Goal: Check status: Check status

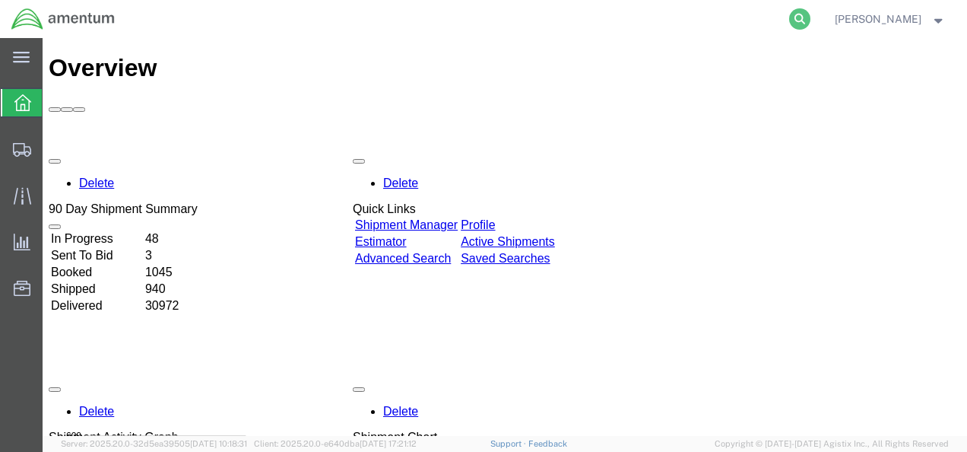
click at [810, 17] on icon at bounding box center [799, 18] width 21 height 21
click at [689, 28] on input "search" at bounding box center [558, 19] width 462 height 36
paste input "393205317224"
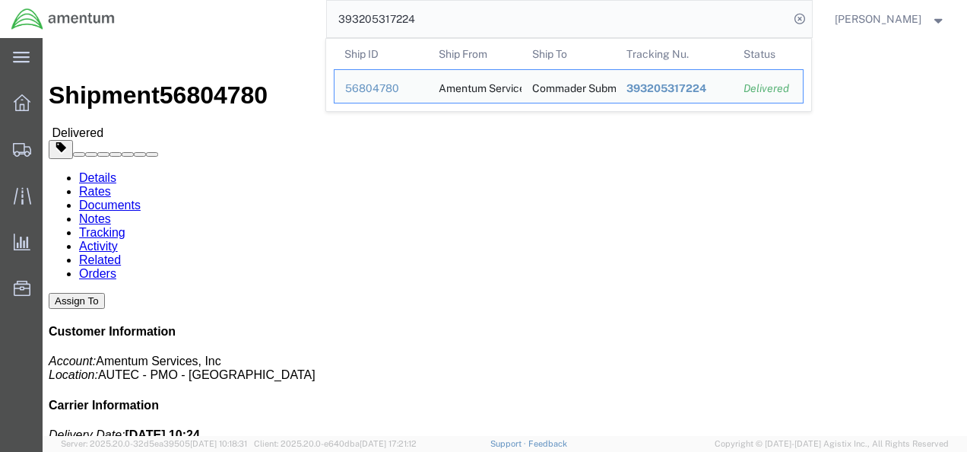
drag, startPoint x: 499, startPoint y: 26, endPoint x: 348, endPoint y: 26, distance: 150.5
click at [348, 26] on input "393205317224" at bounding box center [558, 19] width 462 height 36
paste input "20824583"
drag, startPoint x: 459, startPoint y: 20, endPoint x: 356, endPoint y: 21, distance: 103.4
click at [356, 22] on input "393220824583" at bounding box center [558, 19] width 462 height 36
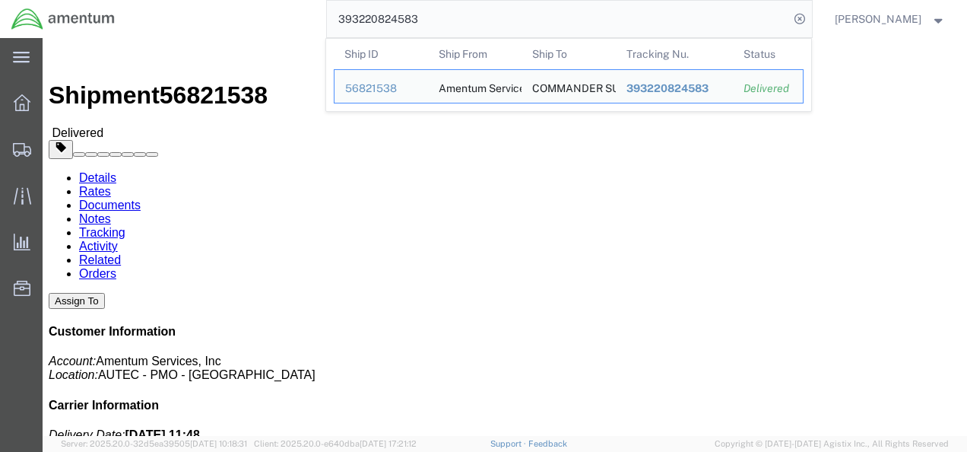
paste input "05317224"
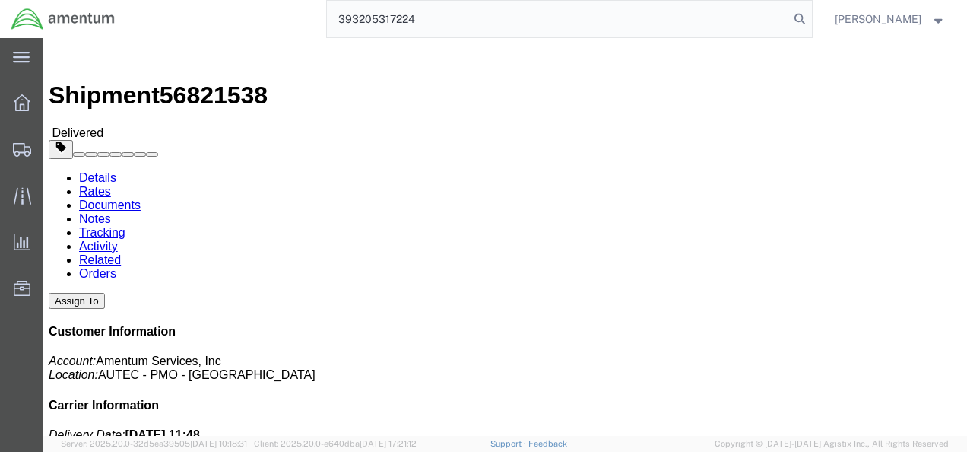
type input "393205317224"
click address "Amentum Services, Inc. ([PERSON_NAME]) [STREET_ADDRESS] 5616555155 [PERSON_NAME…"
